Goal: Task Accomplishment & Management: Manage account settings

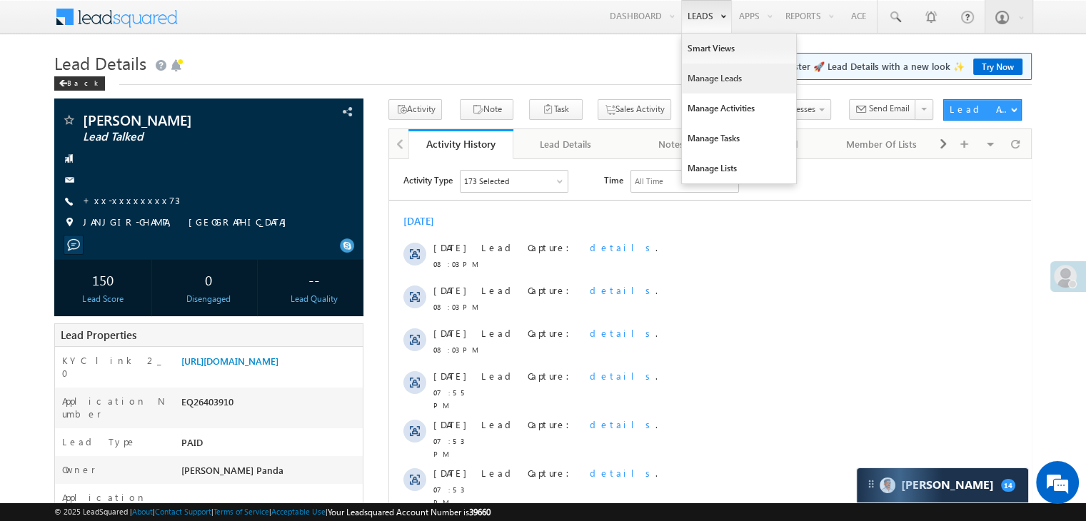
click at [711, 73] on link "Manage Leads" at bounding box center [739, 79] width 114 height 30
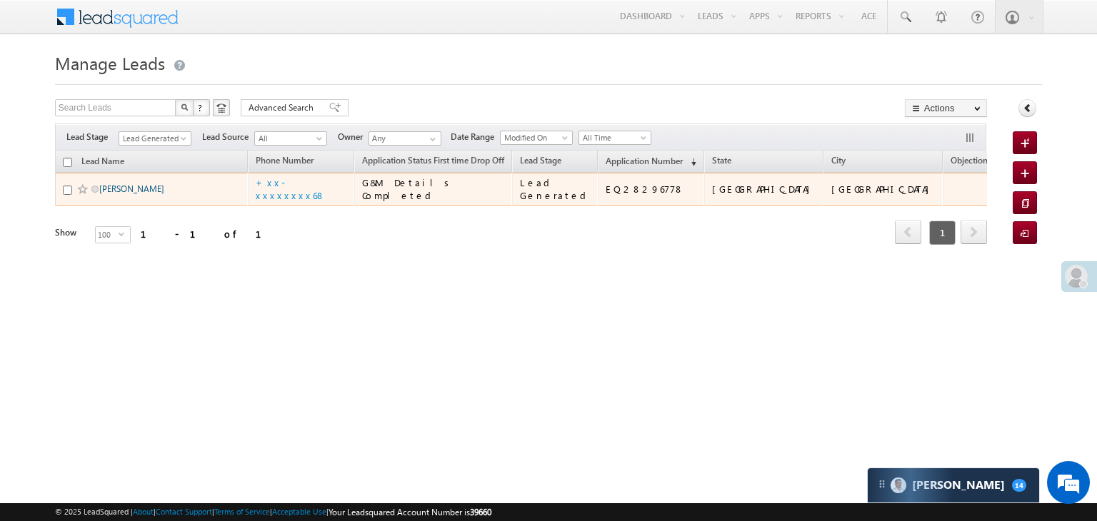
click at [143, 194] on link "Jivak Hemant Jadhav" at bounding box center [131, 188] width 65 height 11
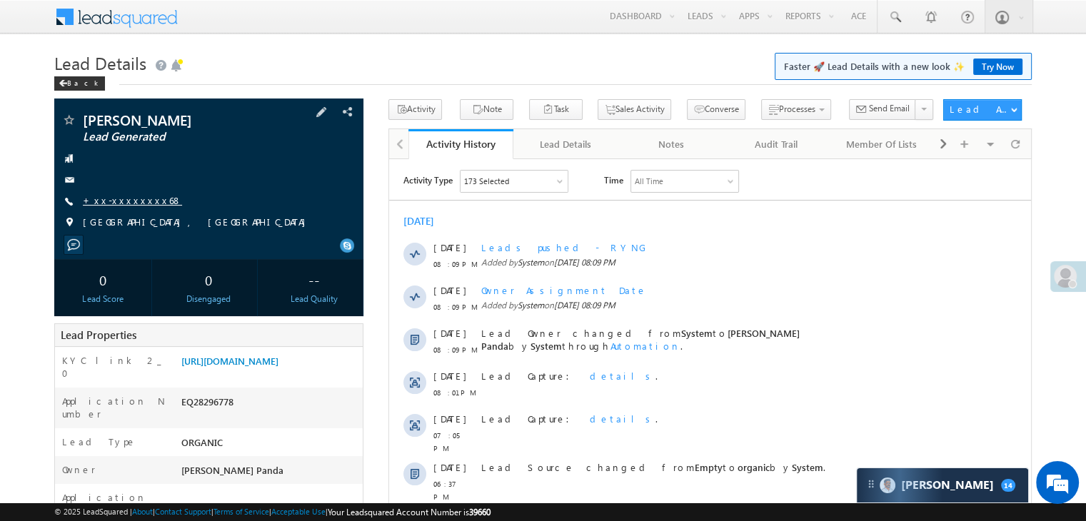
click at [126, 201] on link "+xx-xxxxxxxx68" at bounding box center [132, 200] width 99 height 12
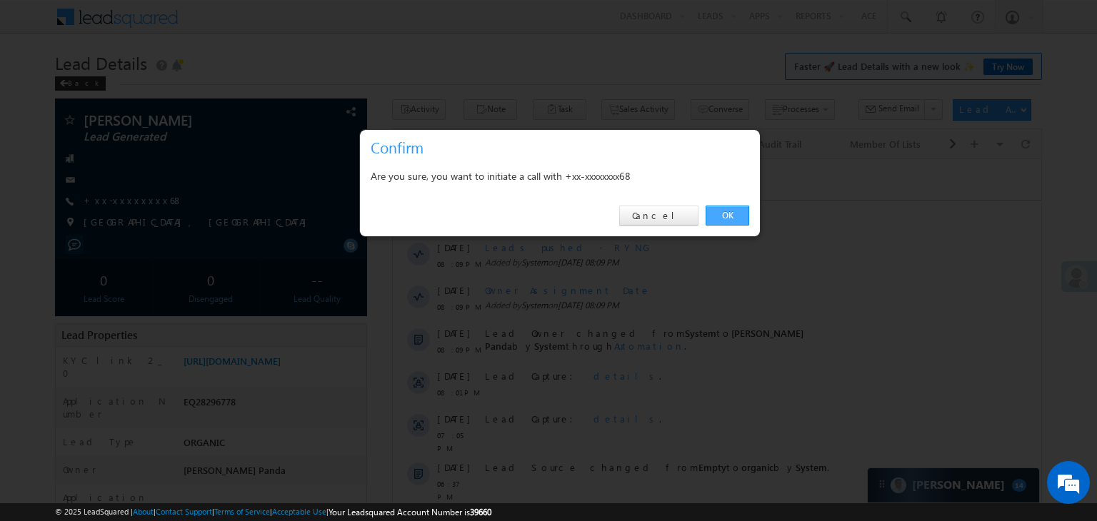
click at [722, 217] on link "OK" at bounding box center [727, 216] width 44 height 20
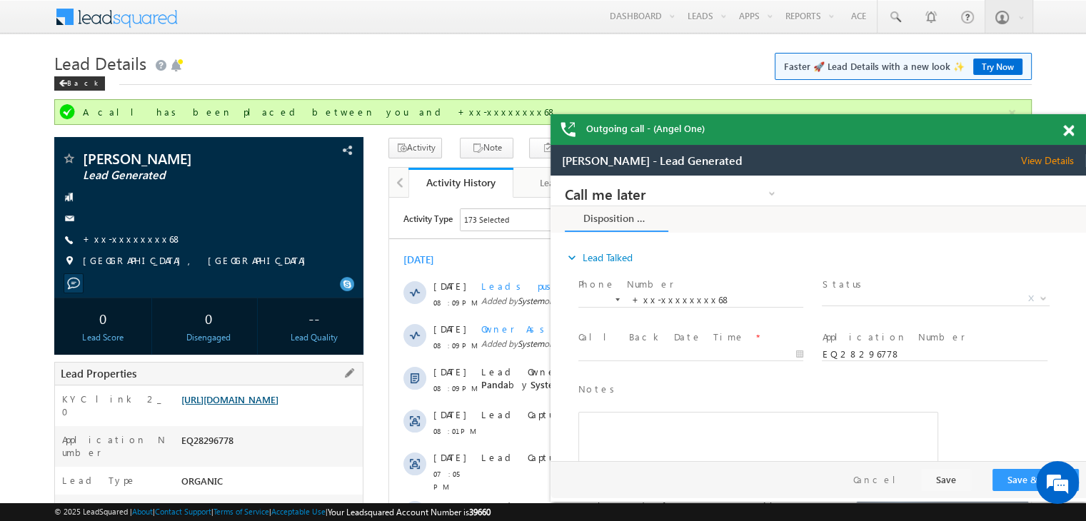
click at [278, 405] on link "[URL][DOMAIN_NAME]" at bounding box center [229, 399] width 97 height 12
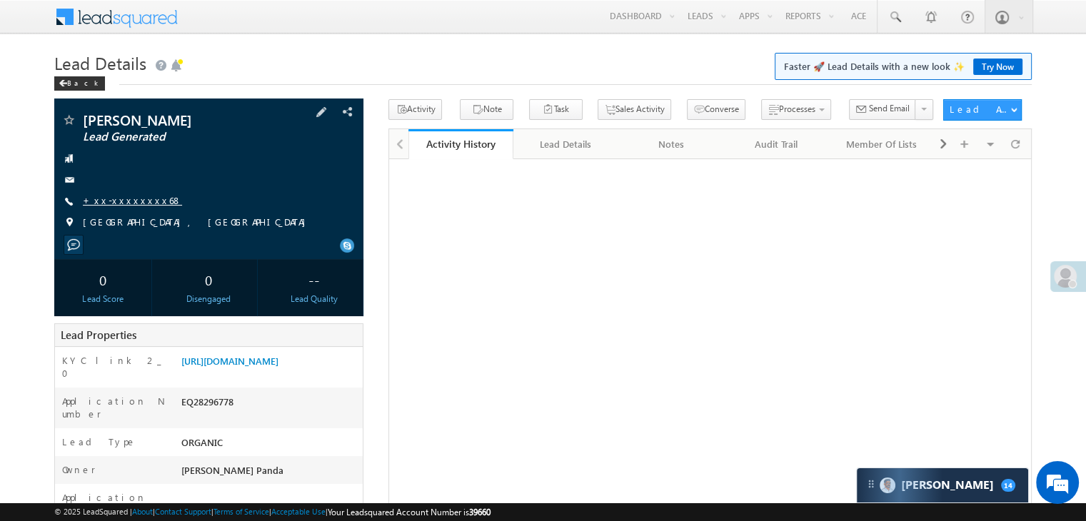
click at [111, 205] on link "+xx-xxxxxxxx68" at bounding box center [132, 200] width 99 height 12
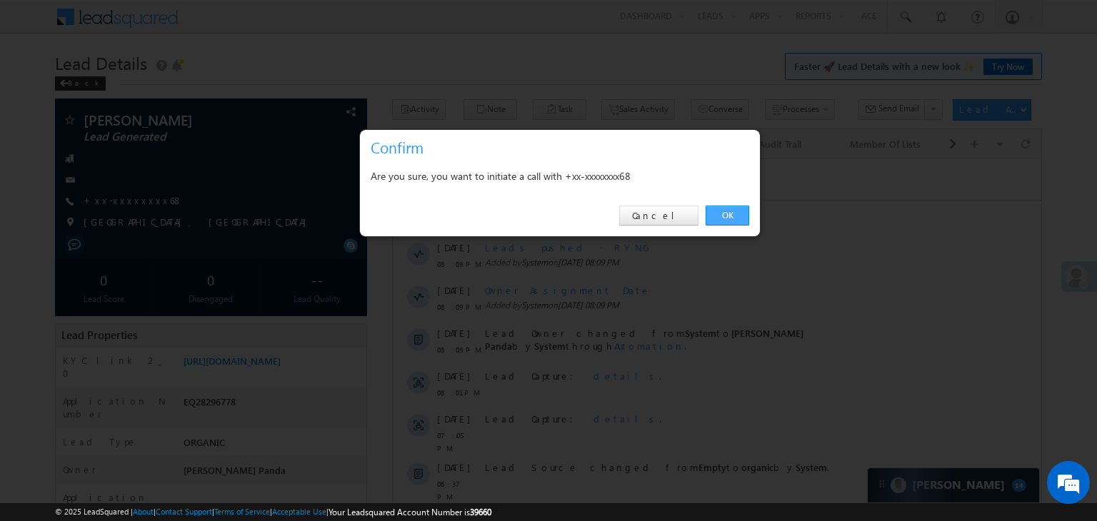
drag, startPoint x: 722, startPoint y: 215, endPoint x: 333, endPoint y: 56, distance: 419.7
click at [722, 215] on link "OK" at bounding box center [727, 216] width 44 height 20
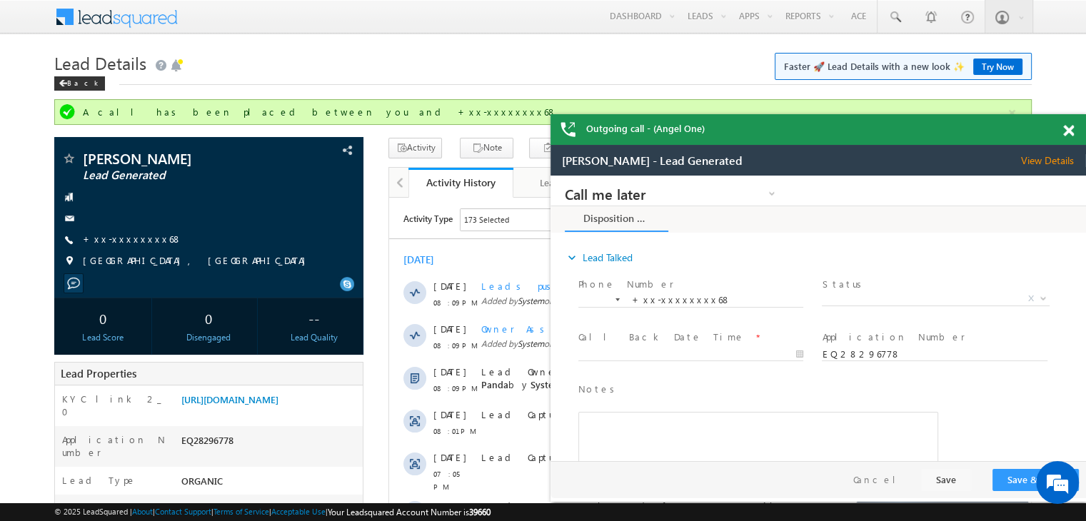
click at [905, 291] on div "Status * Pitch Done Pitch Not Done No-Disposition Document not available Agreed…" at bounding box center [941, 293] width 238 height 33
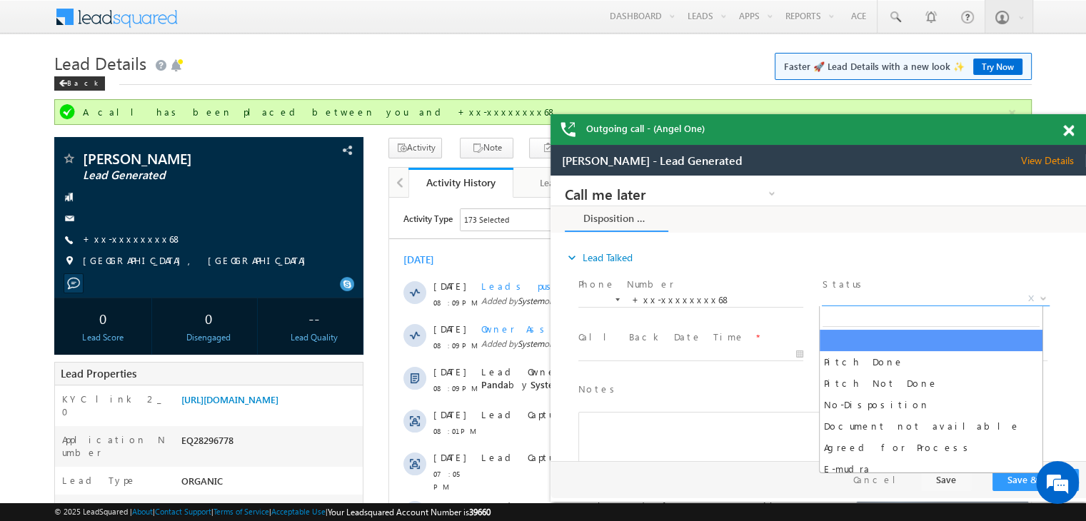
click at [906, 298] on span "X" at bounding box center [935, 299] width 227 height 14
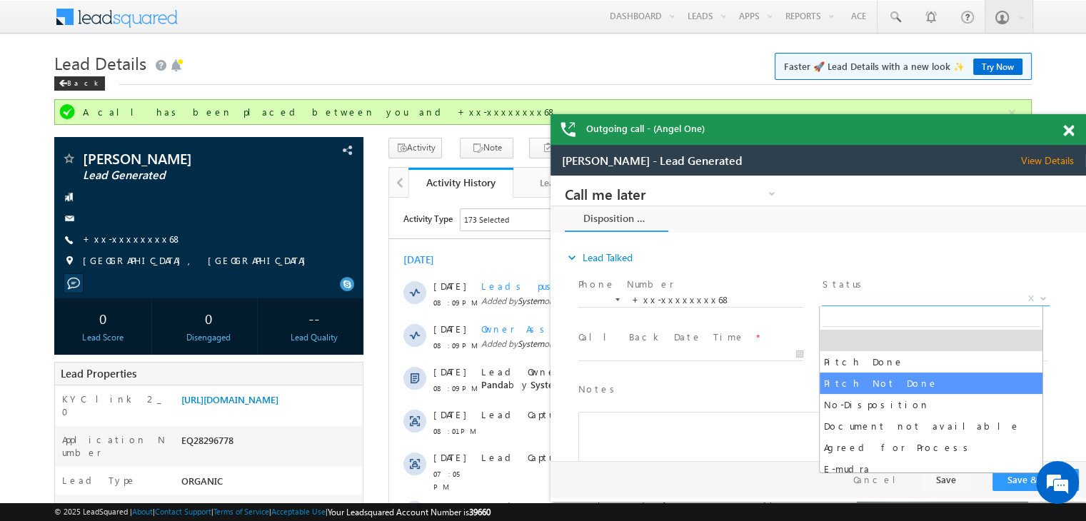
select select "Pitch Not Done"
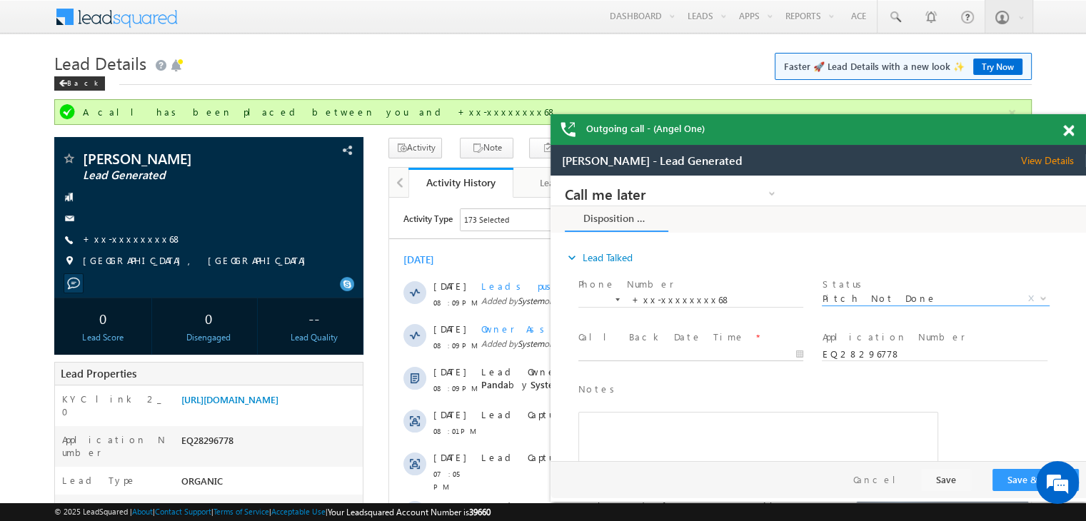
type input "09/03/25 8:29 PM"
click at [751, 356] on input "09/03/25 8:29 PM" at bounding box center [690, 355] width 225 height 14
click at [1012, 479] on button "Save & Close" at bounding box center [1035, 480] width 86 height 22
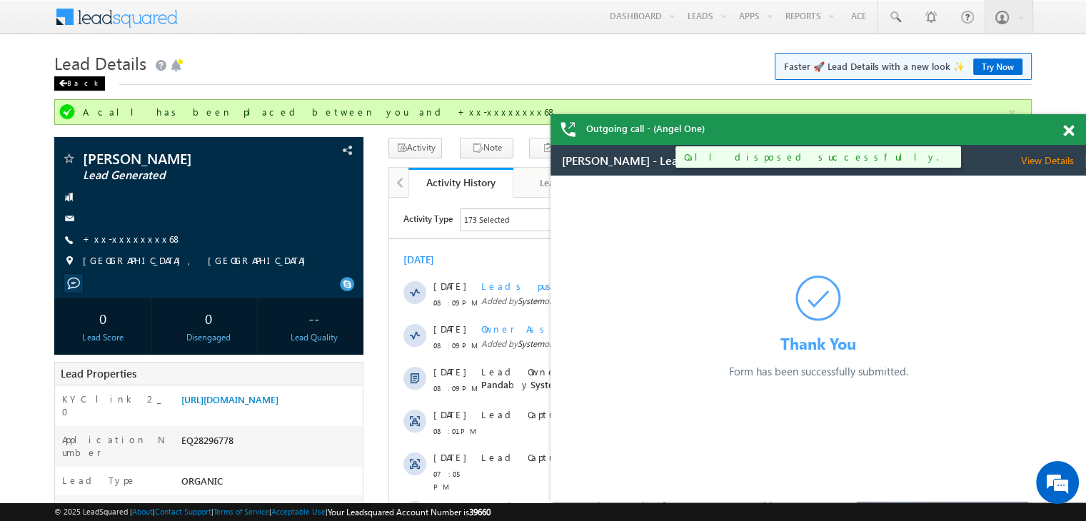
click at [64, 81] on span at bounding box center [63, 83] width 9 height 7
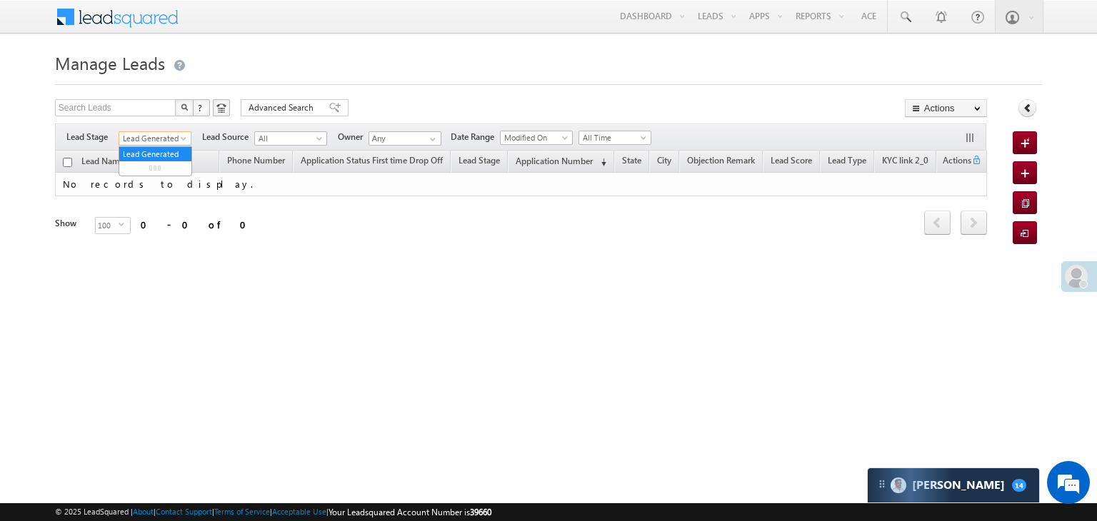
click at [179, 139] on span at bounding box center [184, 141] width 11 height 11
click at [158, 149] on link "All" at bounding box center [155, 154] width 72 height 13
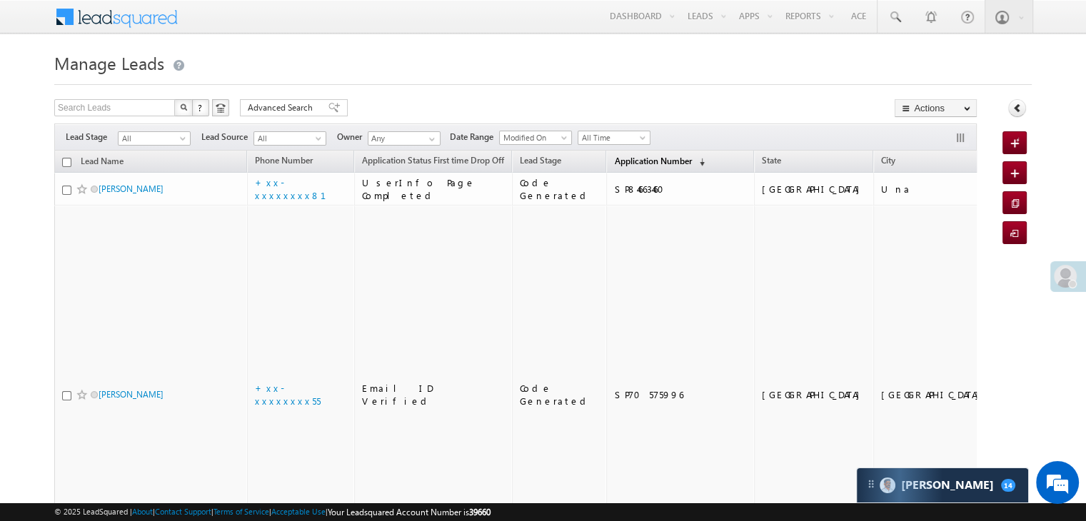
click at [614, 163] on span "Application Number" at bounding box center [652, 161] width 77 height 11
click at [625, 161] on span "Application Number" at bounding box center [652, 161] width 77 height 11
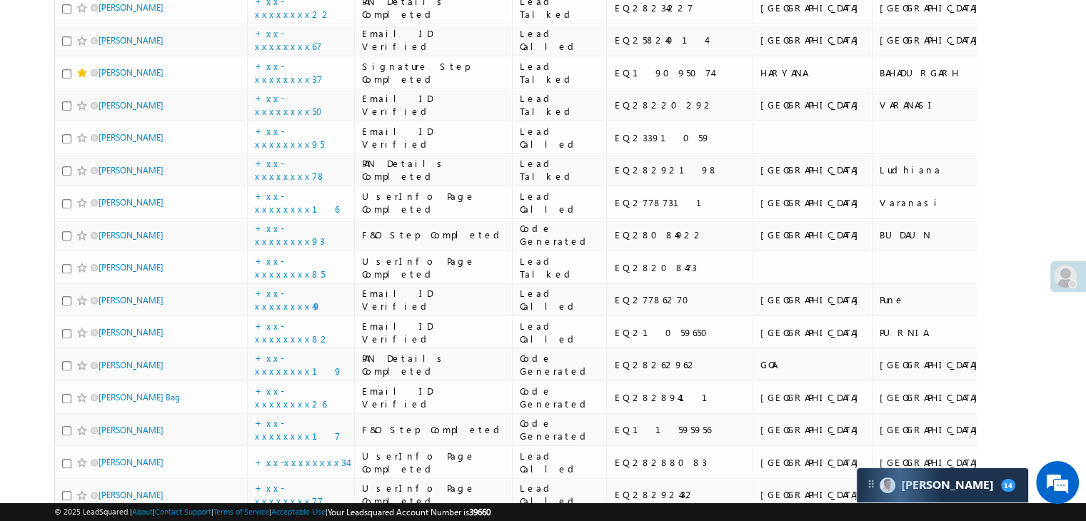
scroll to position [714, 0]
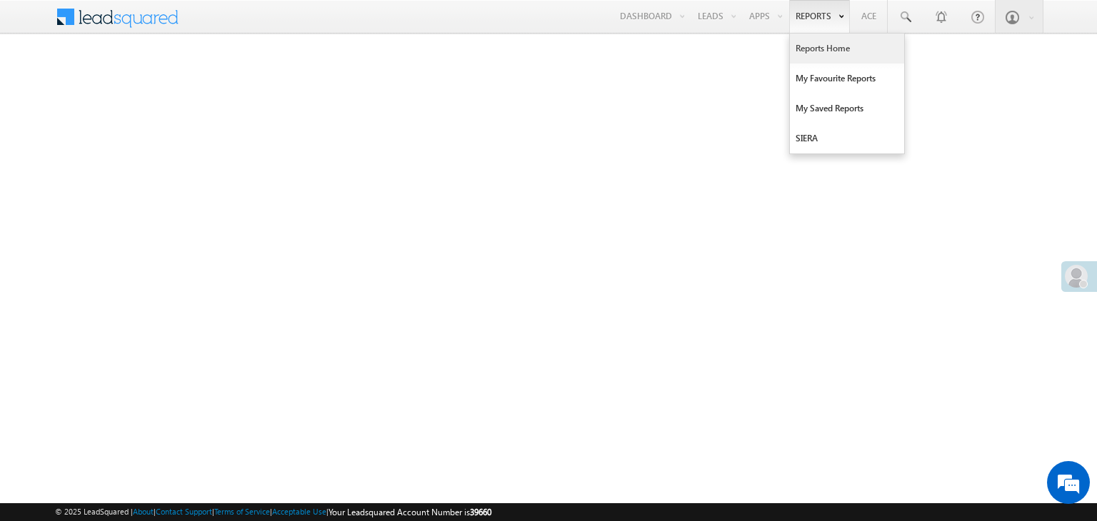
click at [815, 49] on link "Reports Home" at bounding box center [847, 49] width 114 height 30
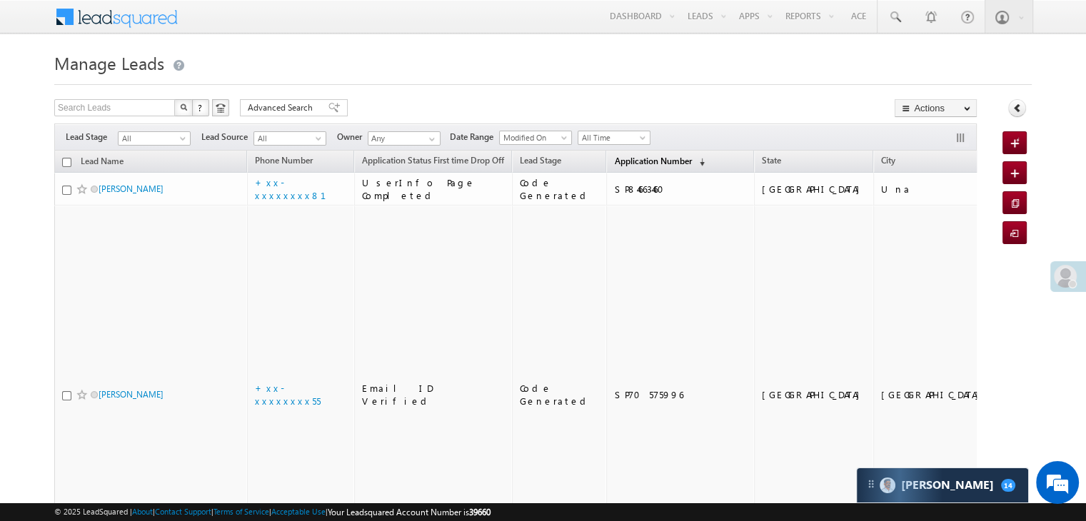
click at [635, 161] on span "Application Number" at bounding box center [652, 161] width 77 height 11
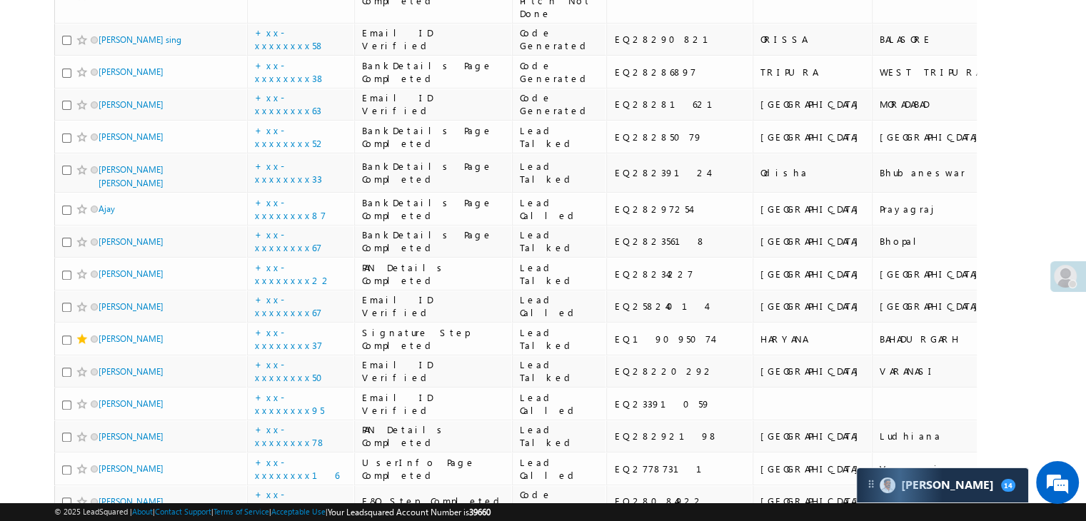
scroll to position [428, 0]
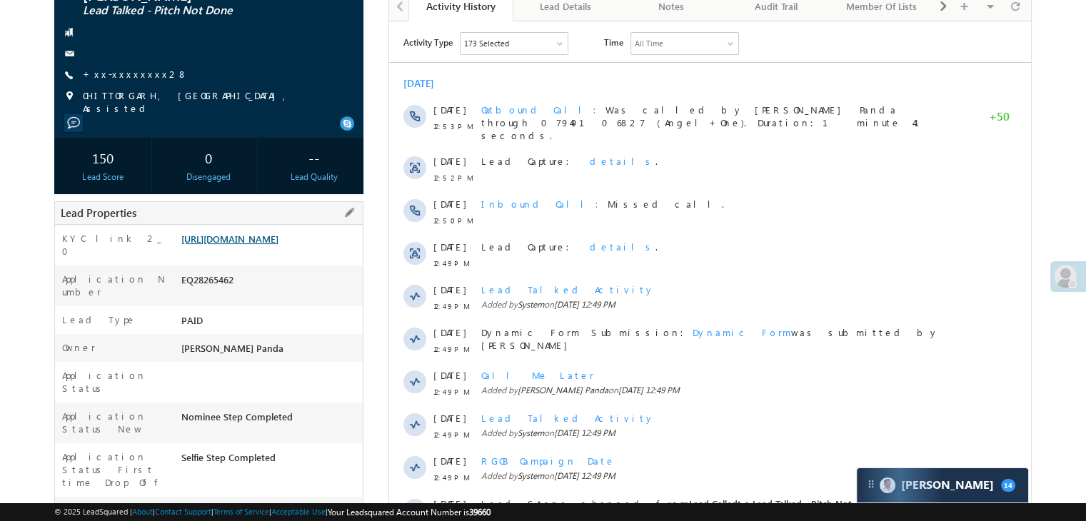
scroll to position [143, 0]
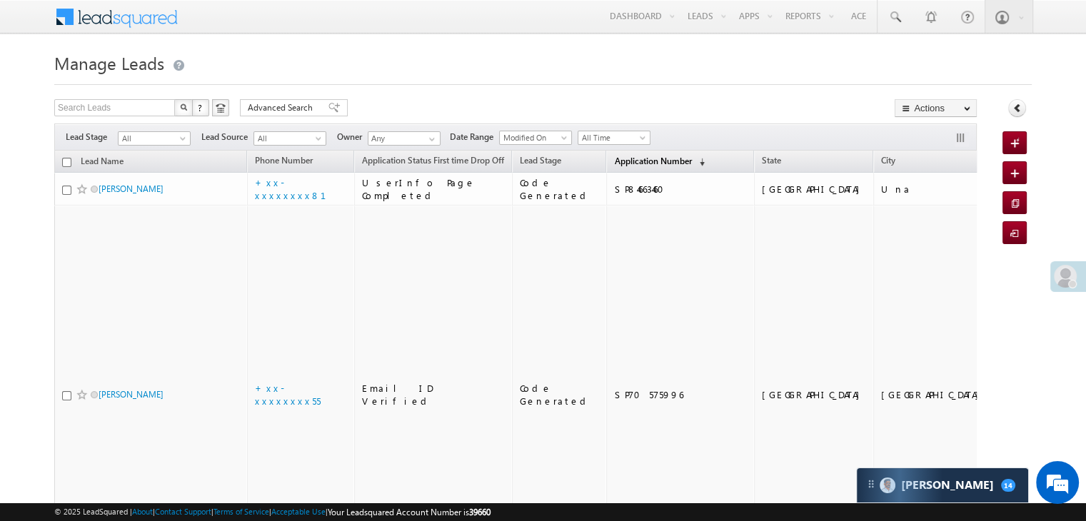
click at [615, 161] on span "Application Number" at bounding box center [652, 161] width 77 height 11
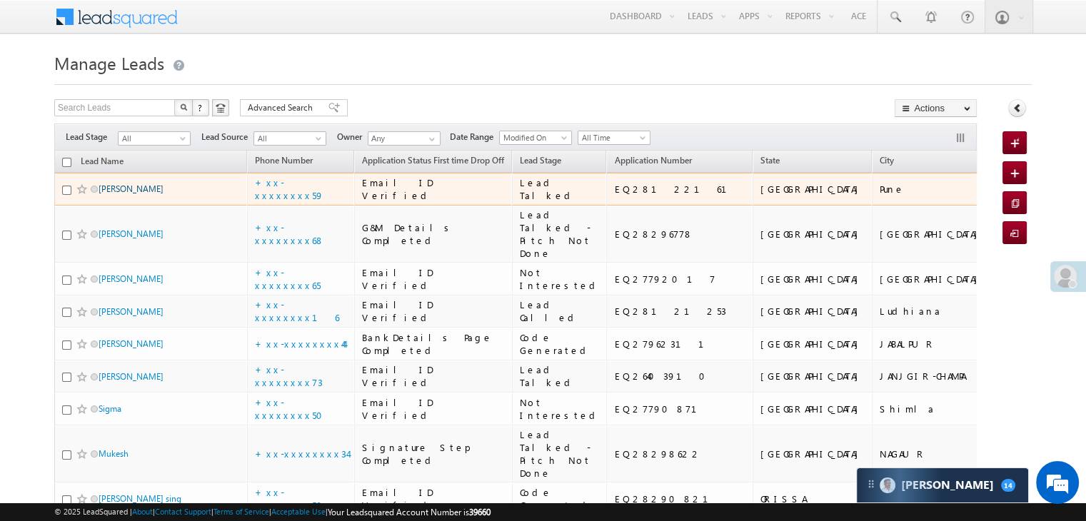
click at [135, 194] on link "Thobdya Valvi" at bounding box center [131, 188] width 65 height 11
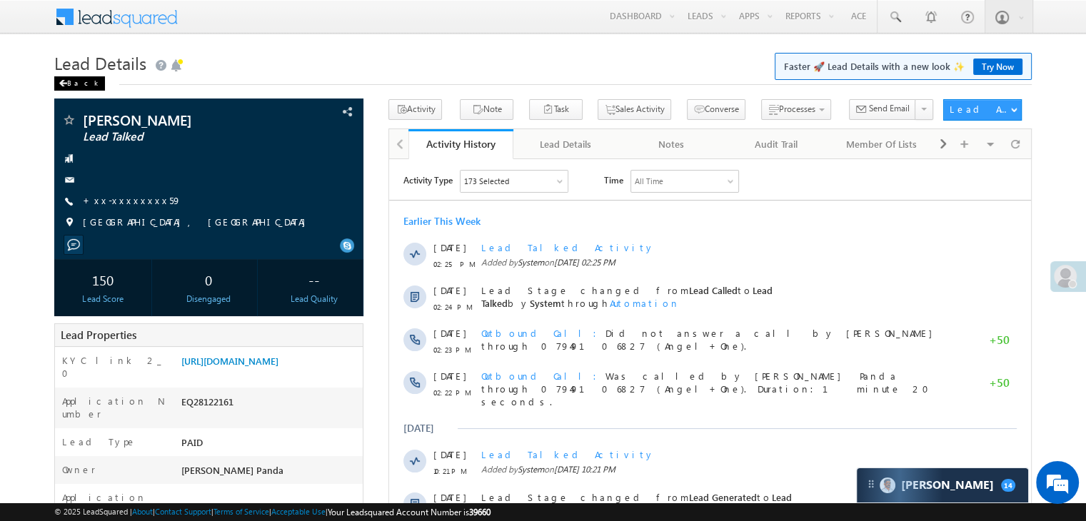
click at [73, 86] on div "Back" at bounding box center [79, 83] width 51 height 14
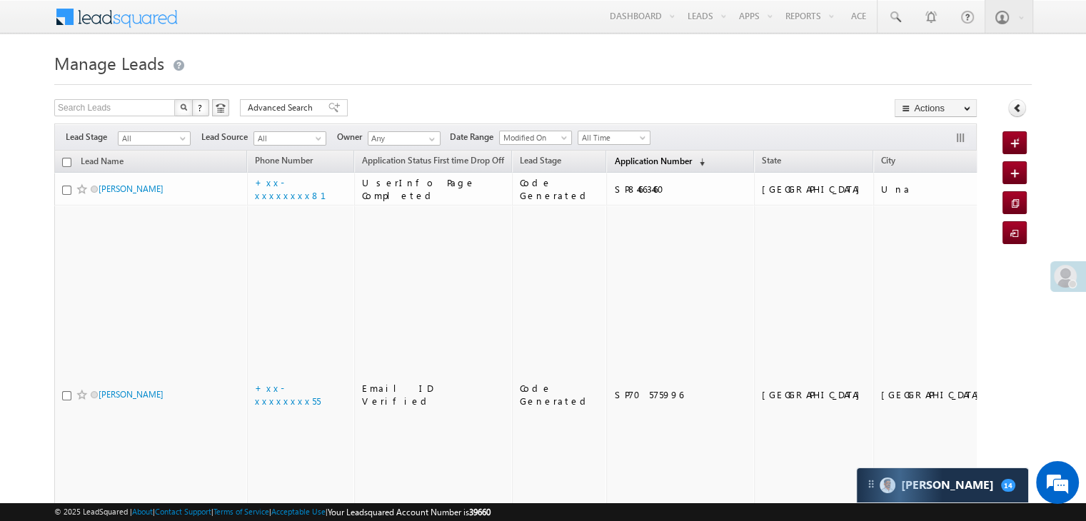
click at [614, 166] on span "Application Number" at bounding box center [652, 161] width 77 height 11
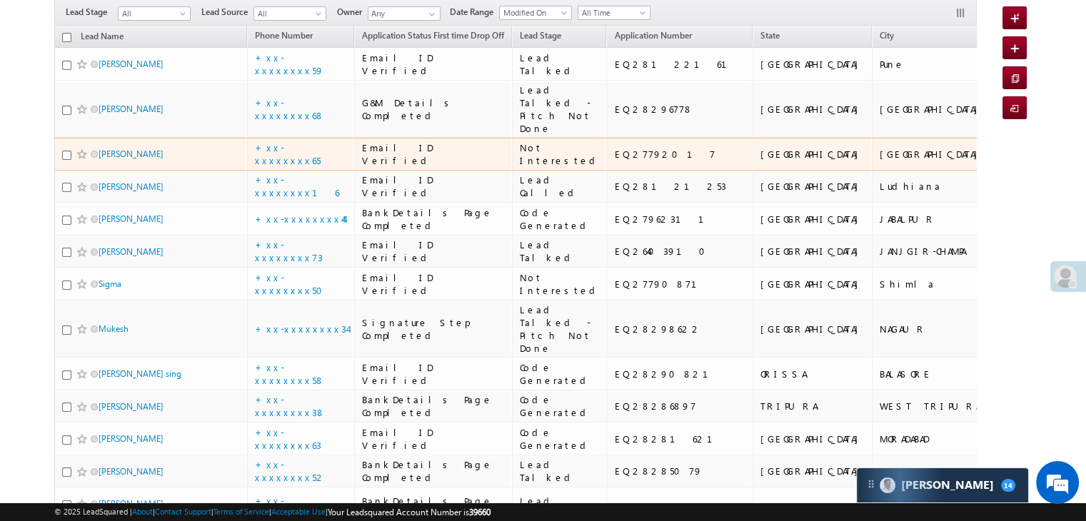
scroll to position [71, 0]
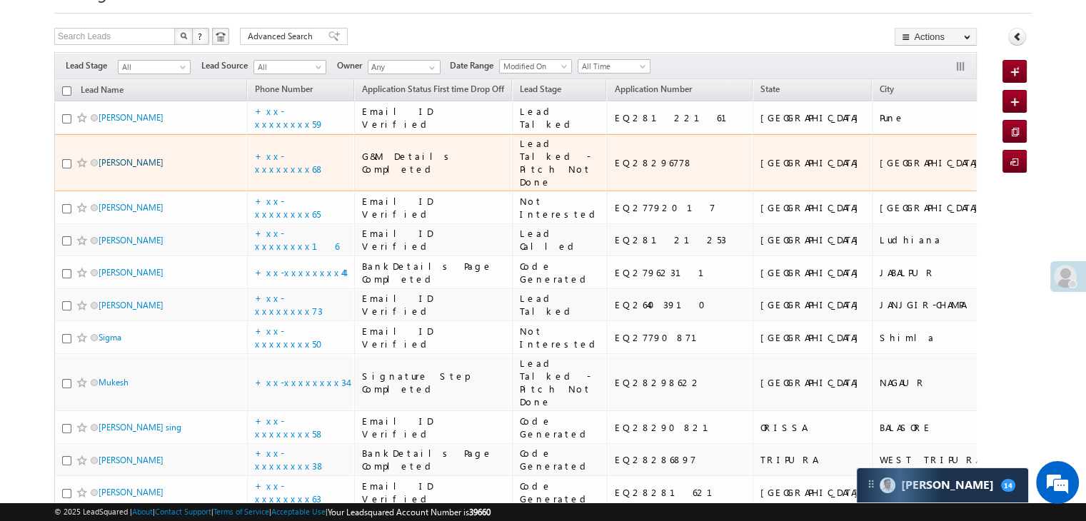
click at [136, 168] on link "[PERSON_NAME]" at bounding box center [131, 162] width 65 height 11
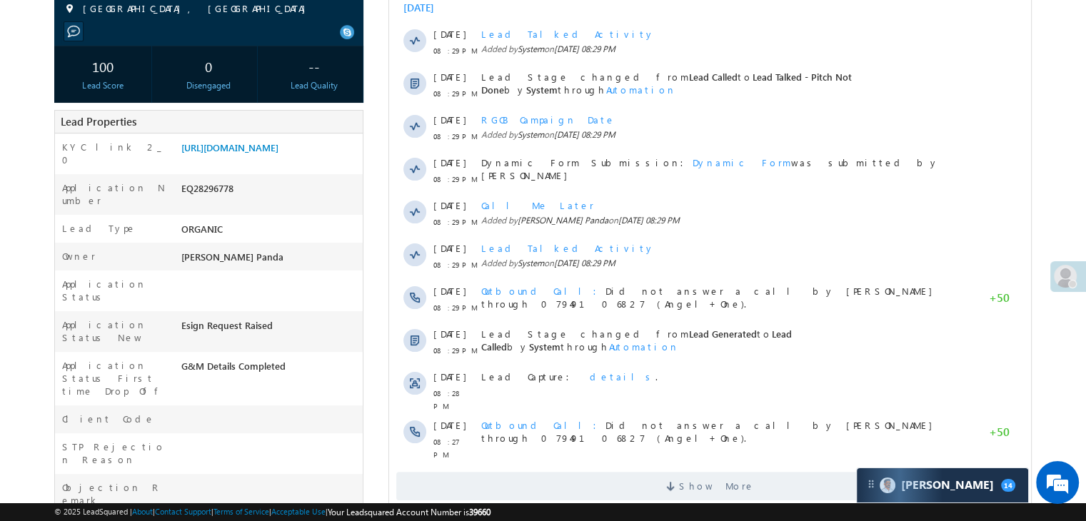
scroll to position [286, 0]
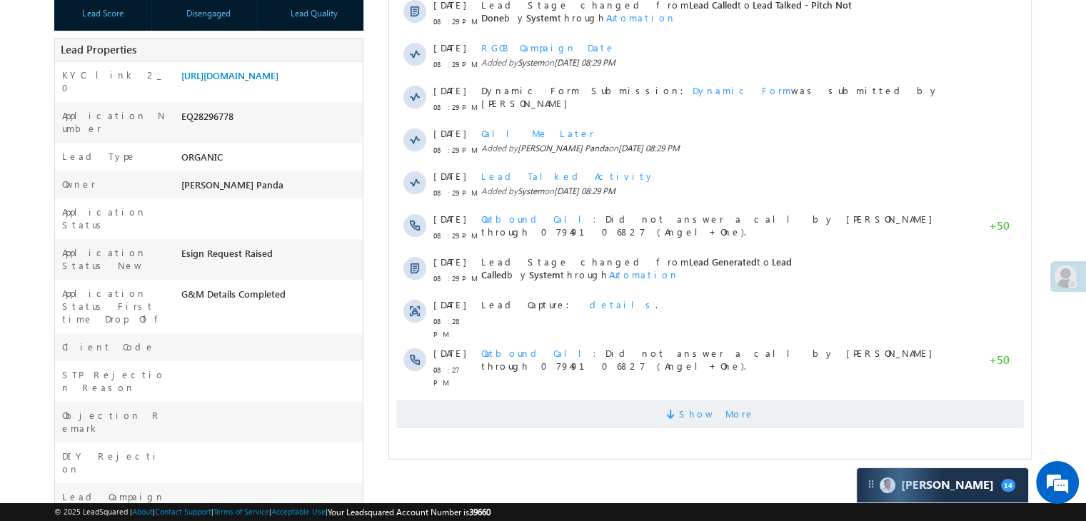
click at [707, 406] on span "Show More" at bounding box center [717, 414] width 76 height 29
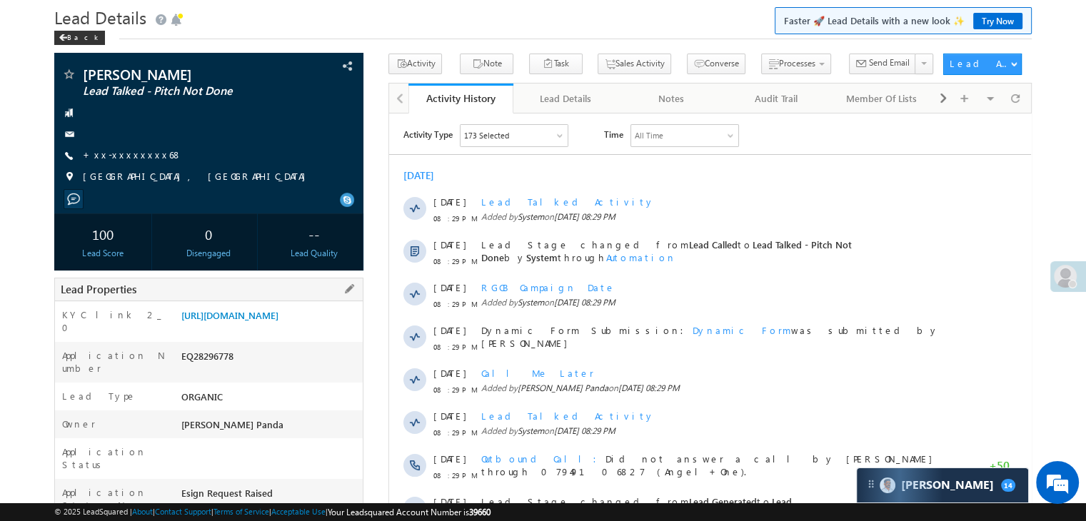
scroll to position [0, 0]
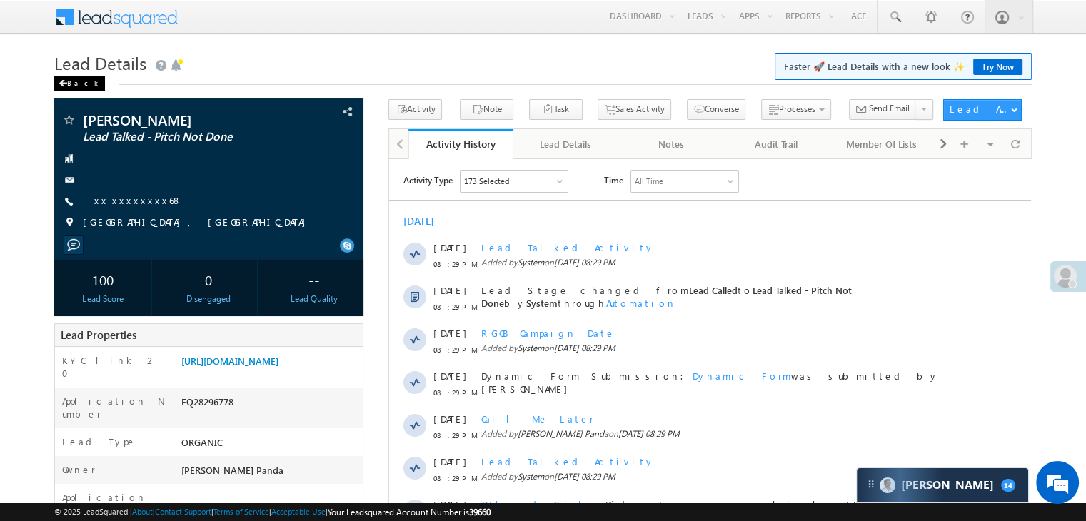
click at [72, 83] on div "Back" at bounding box center [79, 83] width 51 height 14
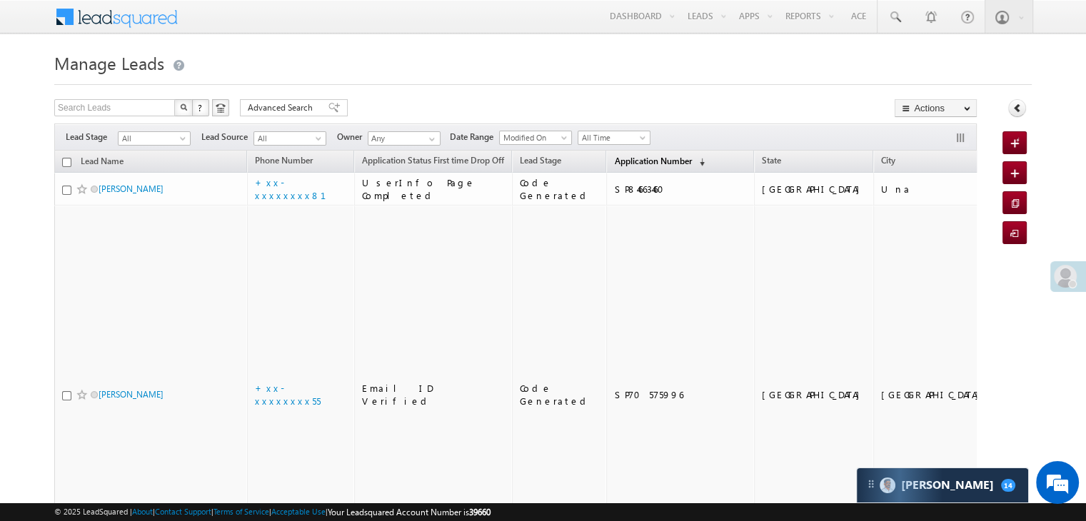
click at [621, 163] on span "Application Number" at bounding box center [652, 161] width 77 height 11
click at [624, 161] on span "Application Number" at bounding box center [652, 161] width 77 height 11
